Goal: Information Seeking & Learning: Learn about a topic

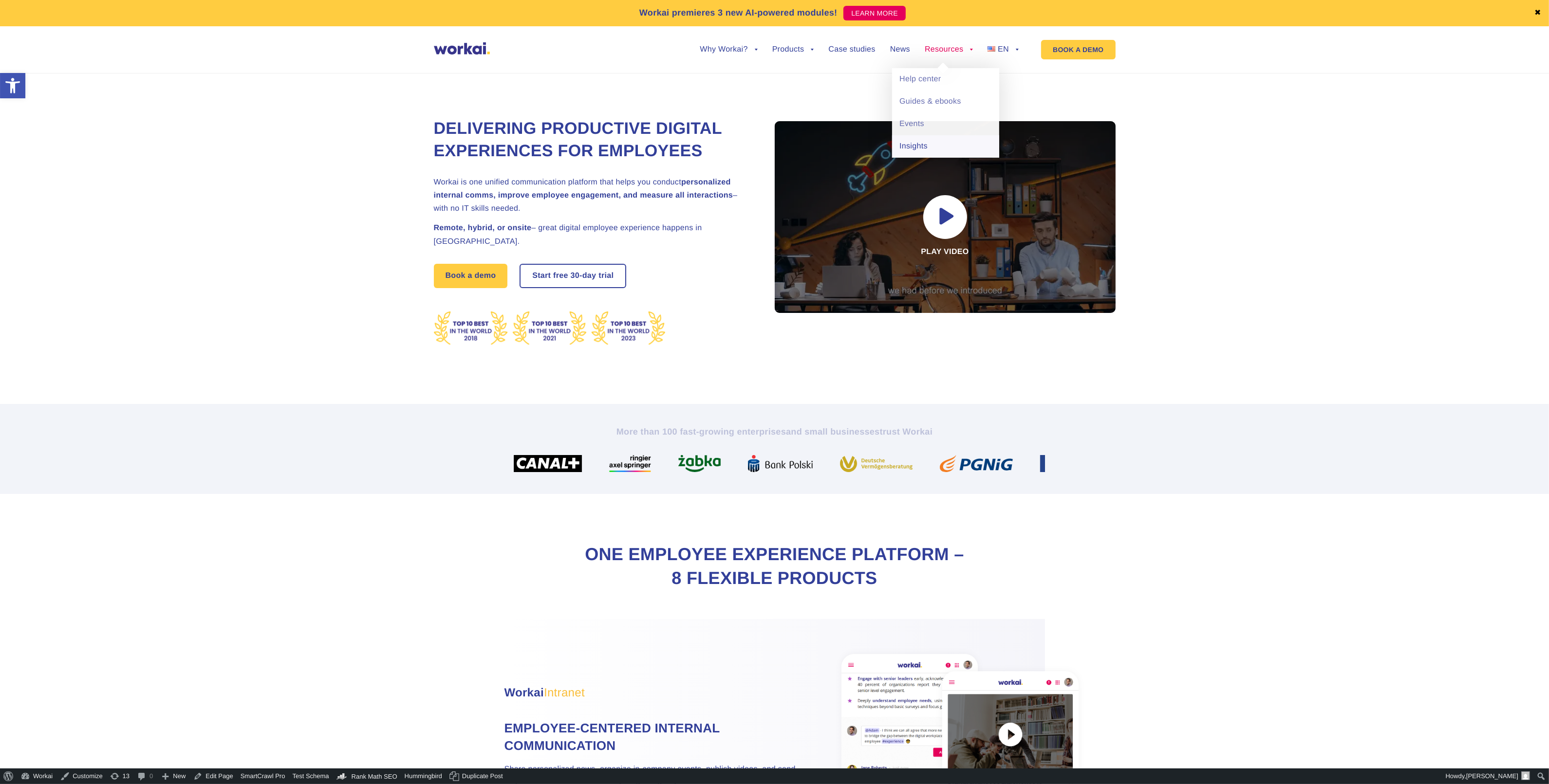
click at [927, 144] on link "Insights" at bounding box center [946, 146] width 107 height 22
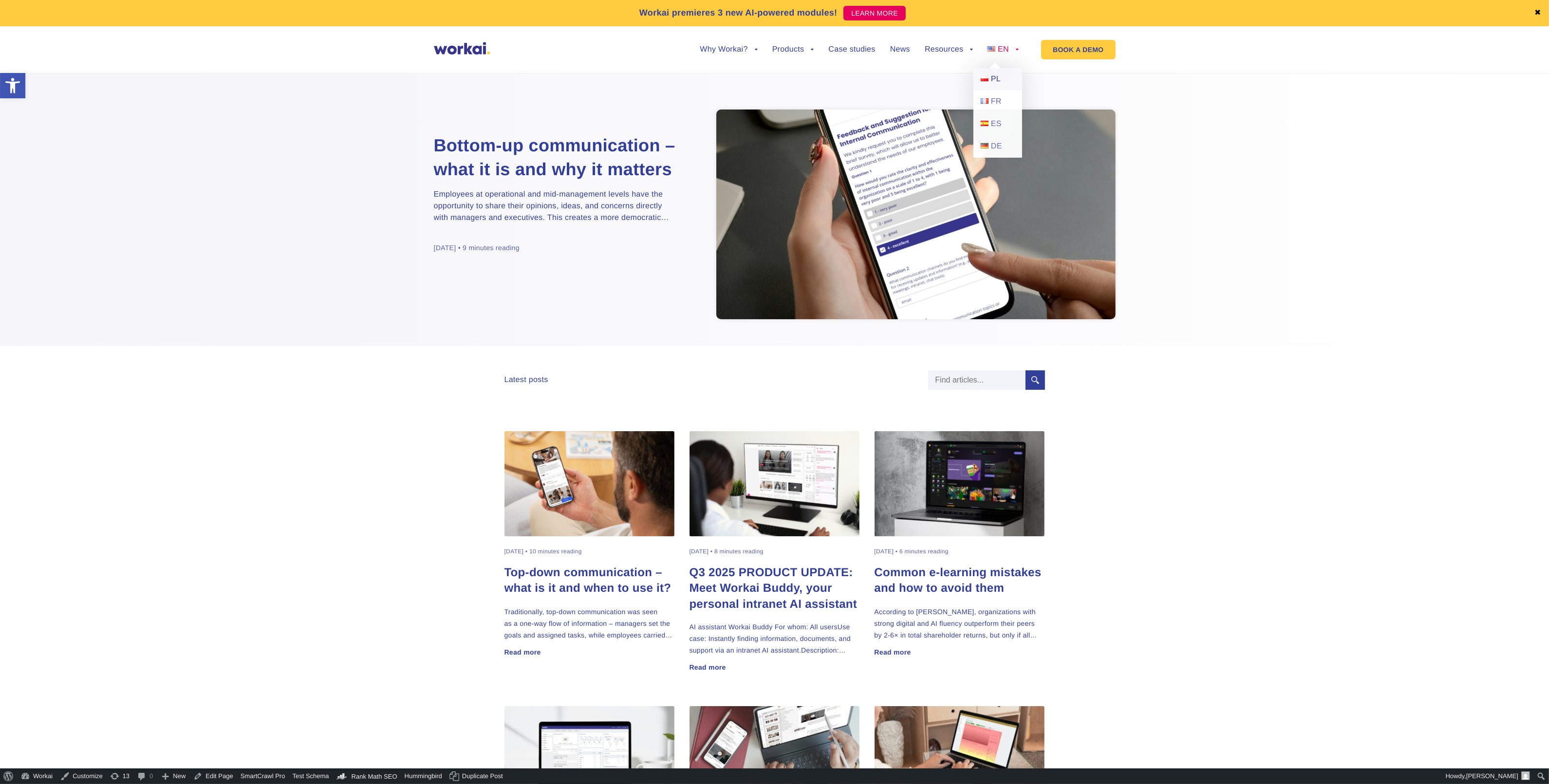
click at [1001, 75] on span "PL" at bounding box center [995, 79] width 10 height 8
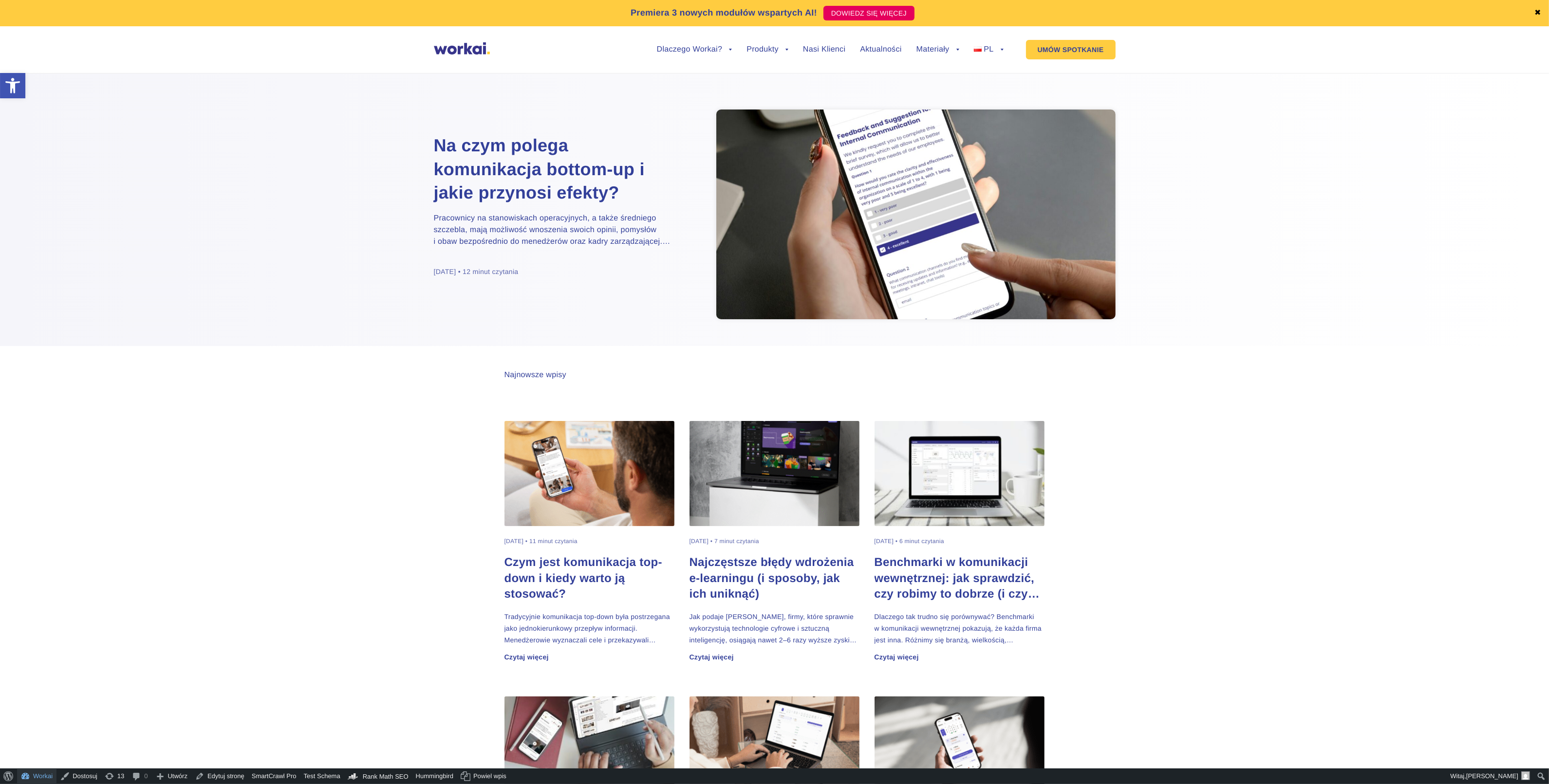
click at [32, 775] on link "Workai" at bounding box center [36, 776] width 40 height 16
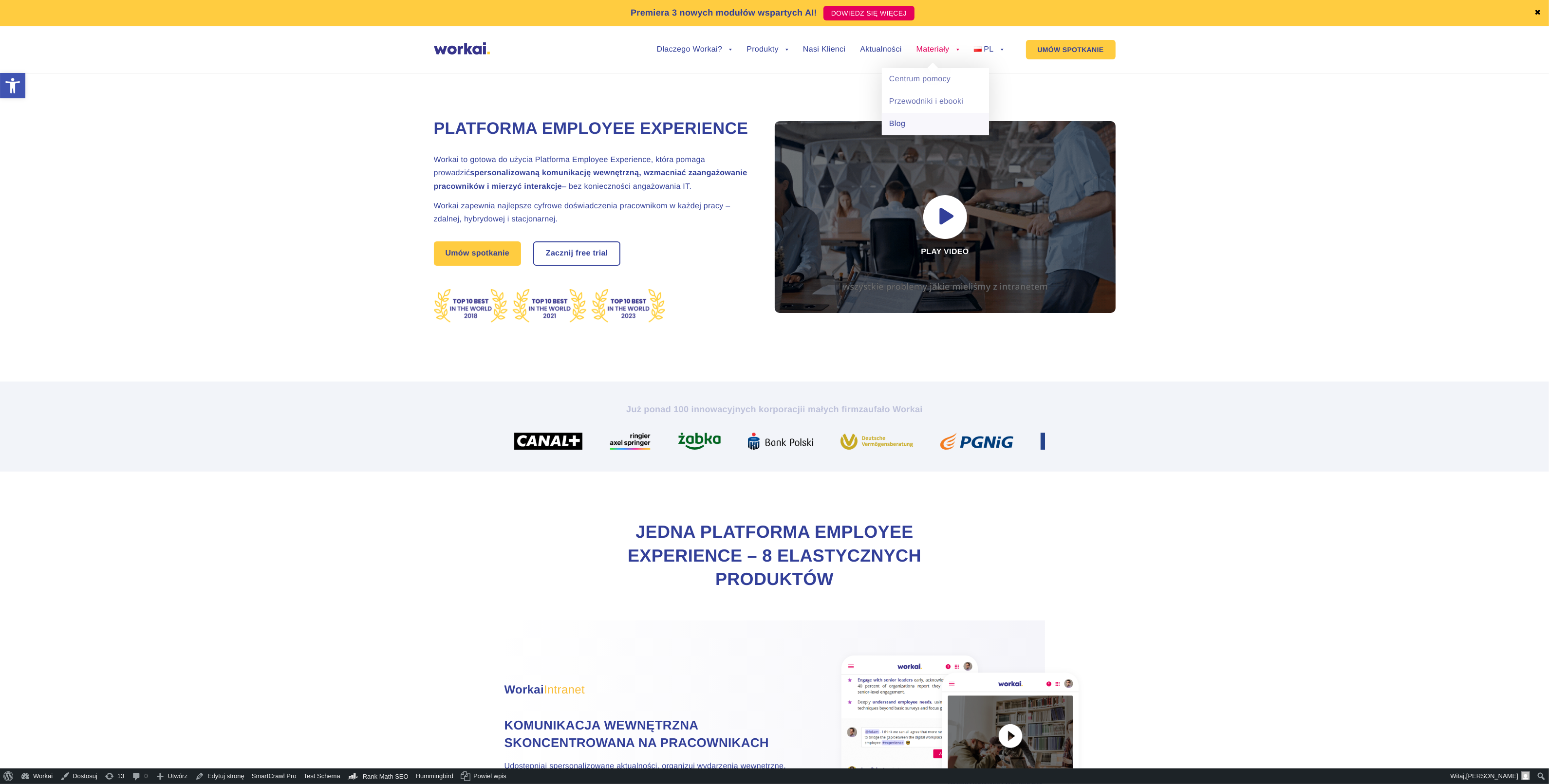
click at [913, 119] on link "Blog" at bounding box center [935, 124] width 107 height 22
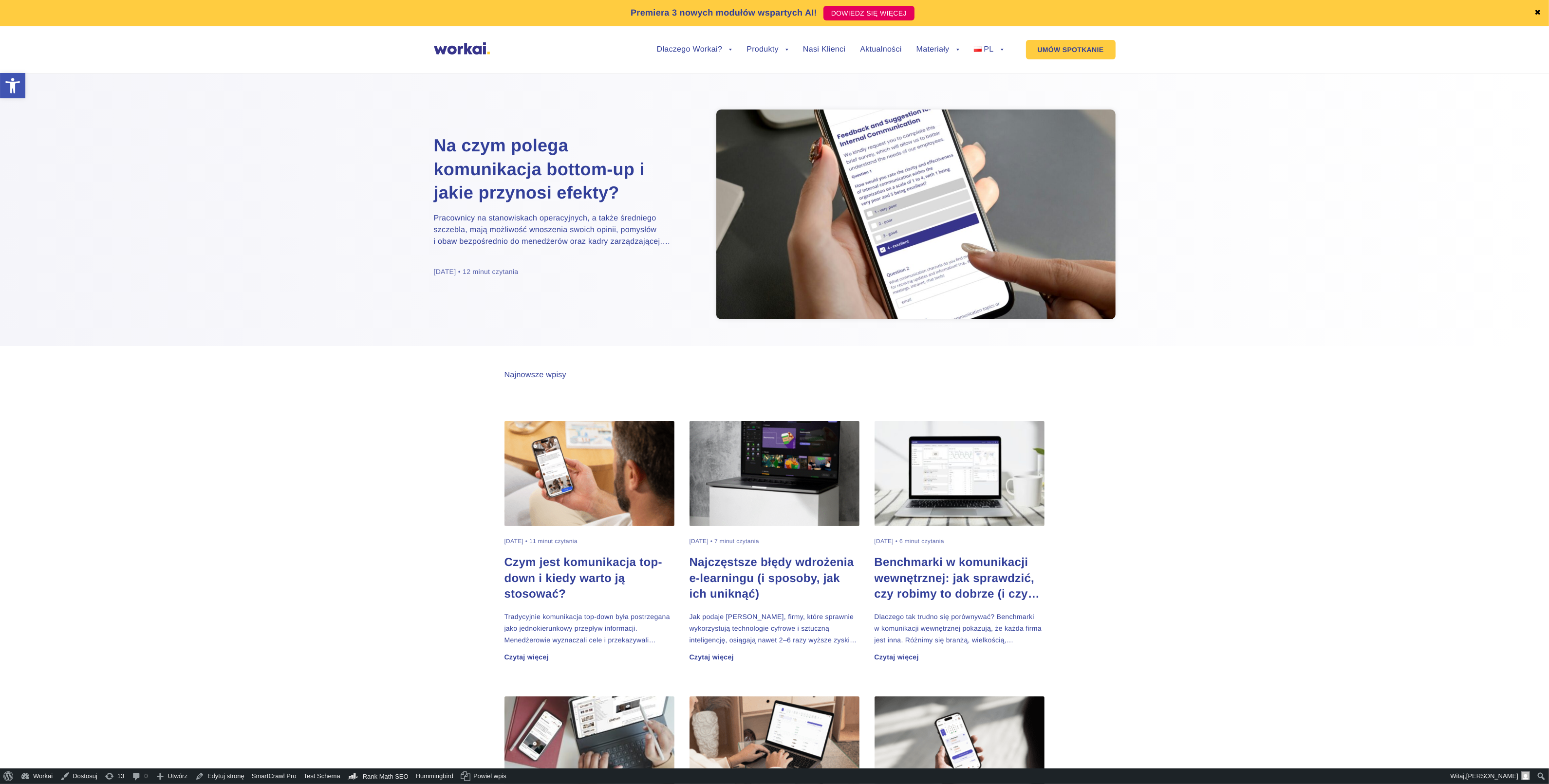
click at [491, 226] on p "Pracownicy na stanowiskach operacyjnych, a także średniego szczebla, mają możli…" at bounding box center [556, 230] width 244 height 35
click at [497, 172] on h2 "Na czym polega komunikacja bottom-up i jakie przynosi efekty?" at bounding box center [556, 169] width 244 height 71
click at [561, 175] on h2 "Na czym polega komunikacja bottom-up i jakie przynosi efekty?" at bounding box center [556, 169] width 244 height 71
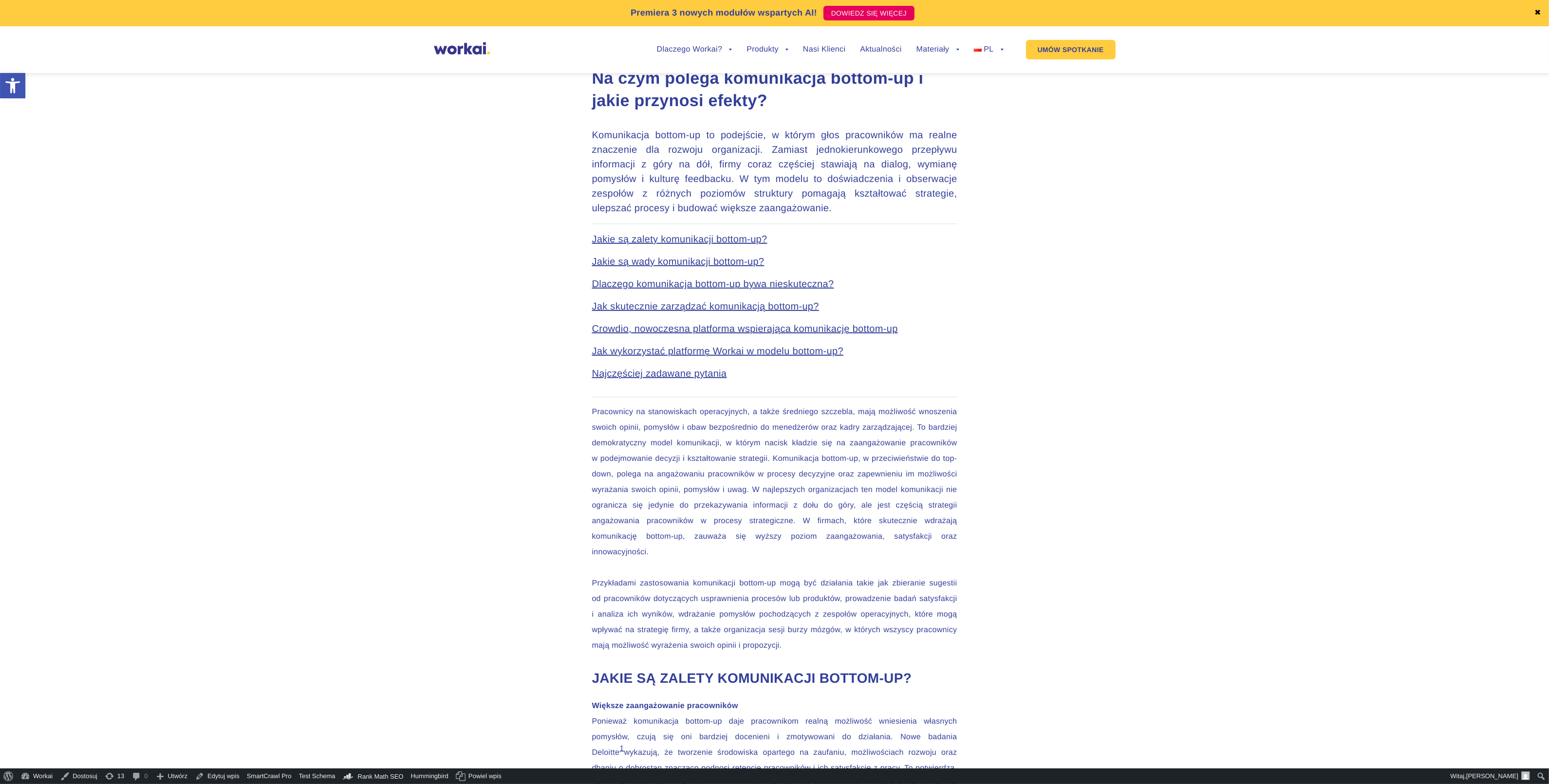
scroll to position [548, 0]
